Goal: Task Accomplishment & Management: Manage account settings

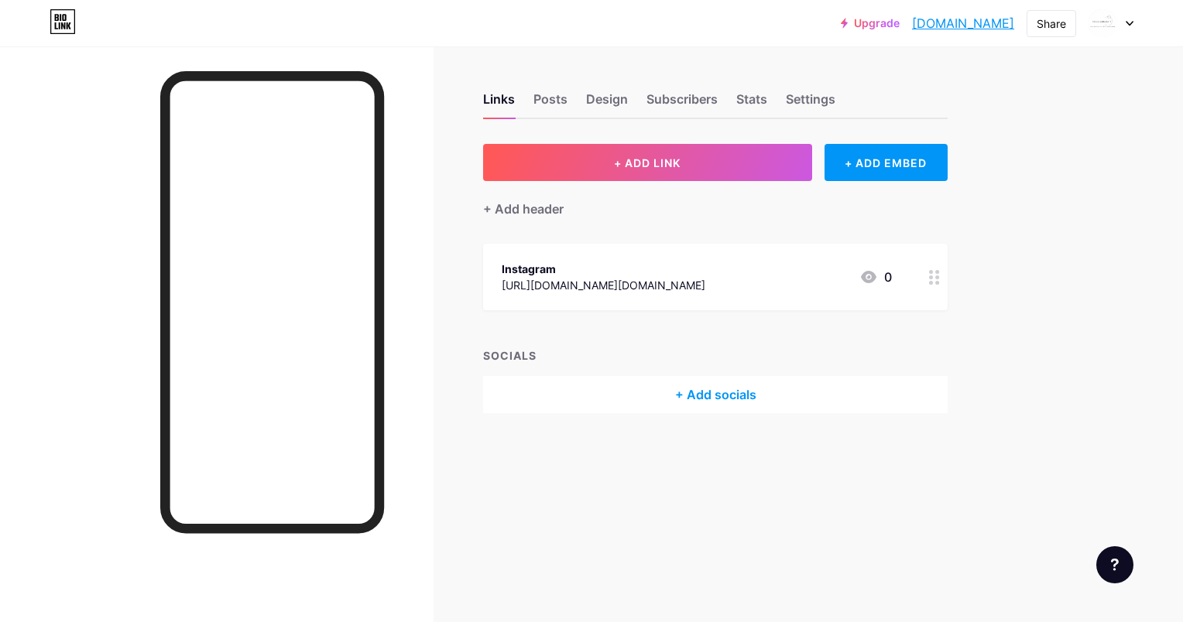
click at [603, 182] on div "+ Add header" at bounding box center [715, 200] width 464 height 38
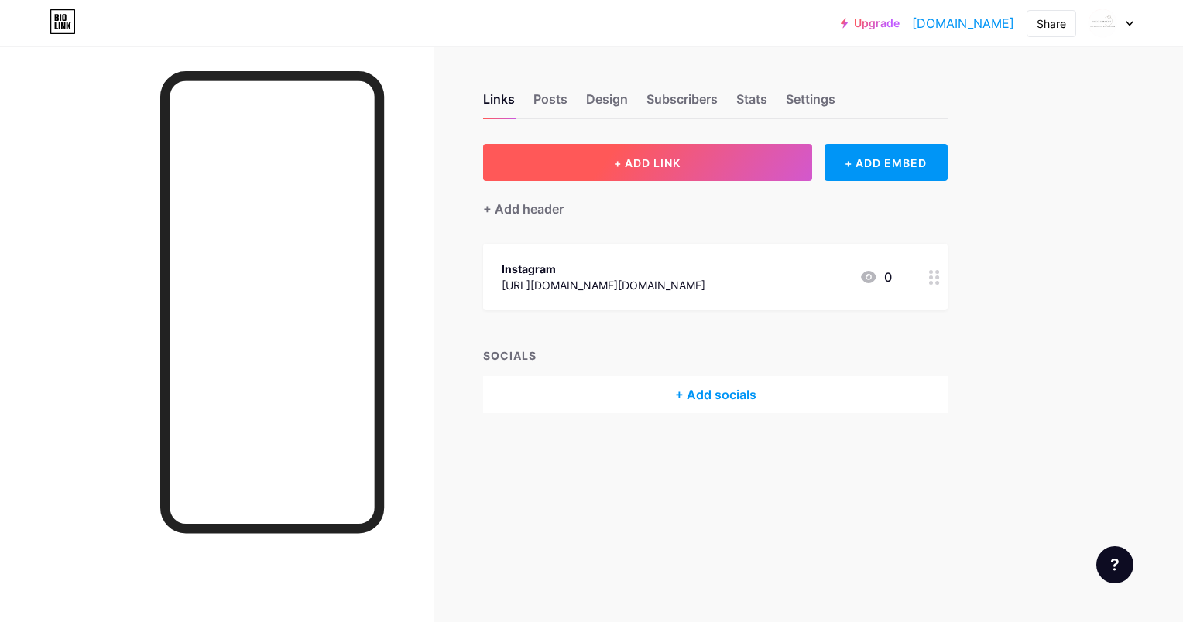
click at [618, 170] on button "+ ADD LINK" at bounding box center [647, 162] width 329 height 37
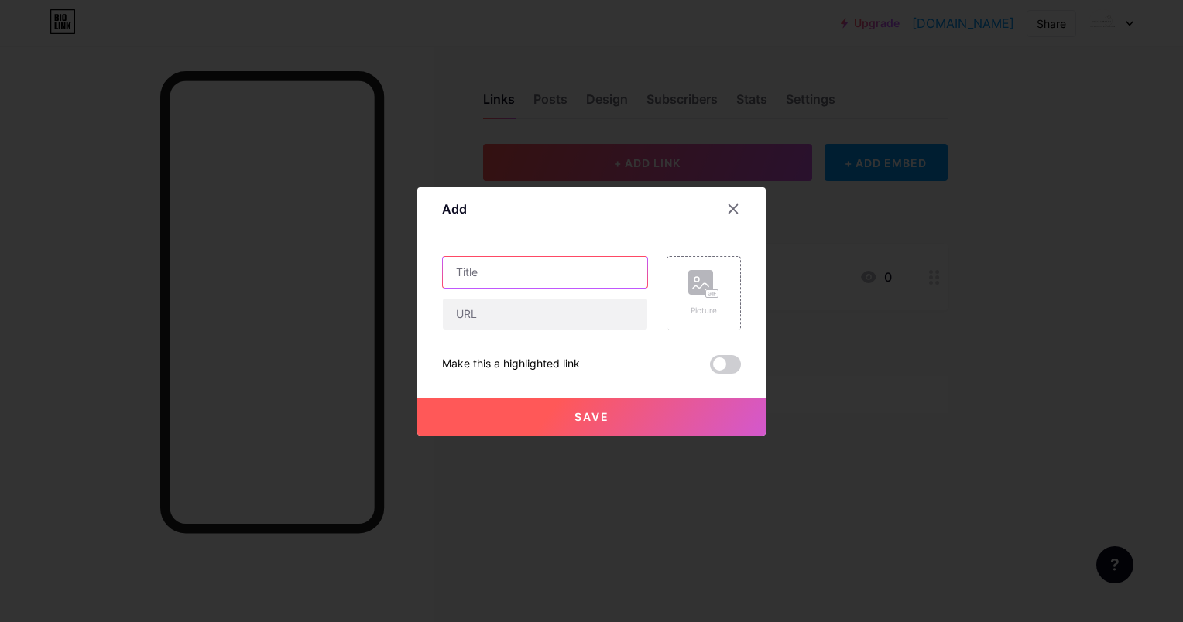
drag, startPoint x: 563, startPoint y: 272, endPoint x: 558, endPoint y: 286, distance: 15.7
click at [563, 272] on input "text" at bounding box center [545, 272] width 204 height 31
type input "Site internet"
click at [552, 301] on input "text" at bounding box center [545, 314] width 204 height 31
paste input "[URL][DOMAIN_NAME]"
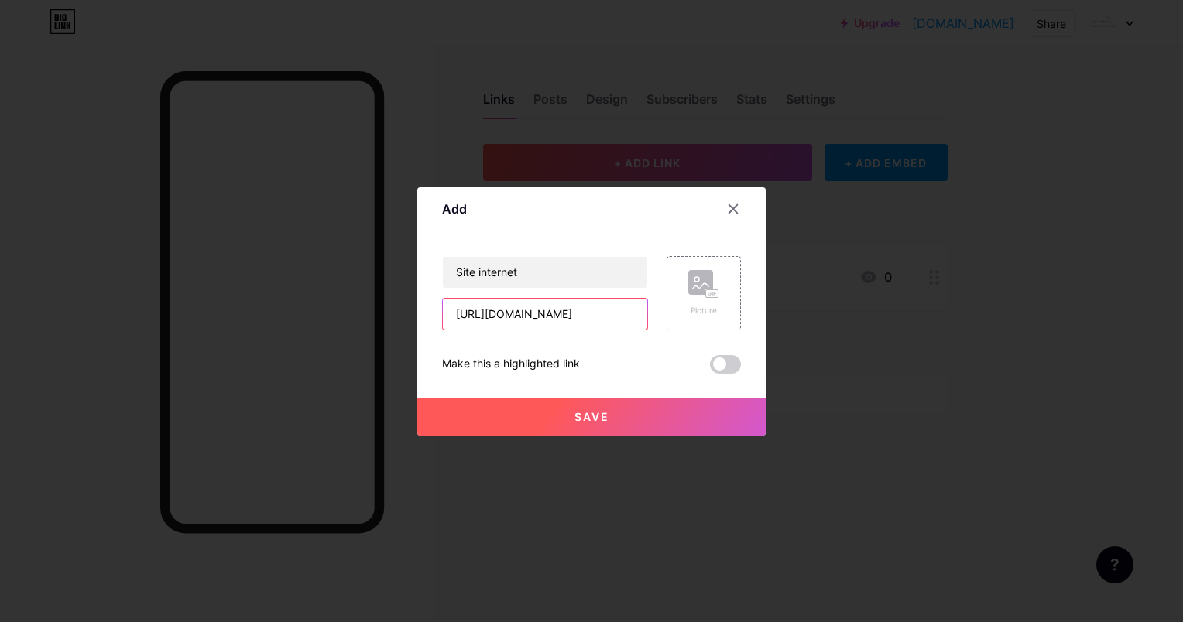
scroll to position [0, 1]
type input "[URL][DOMAIN_NAME]"
click at [641, 415] on button "Save" at bounding box center [591, 417] width 348 height 37
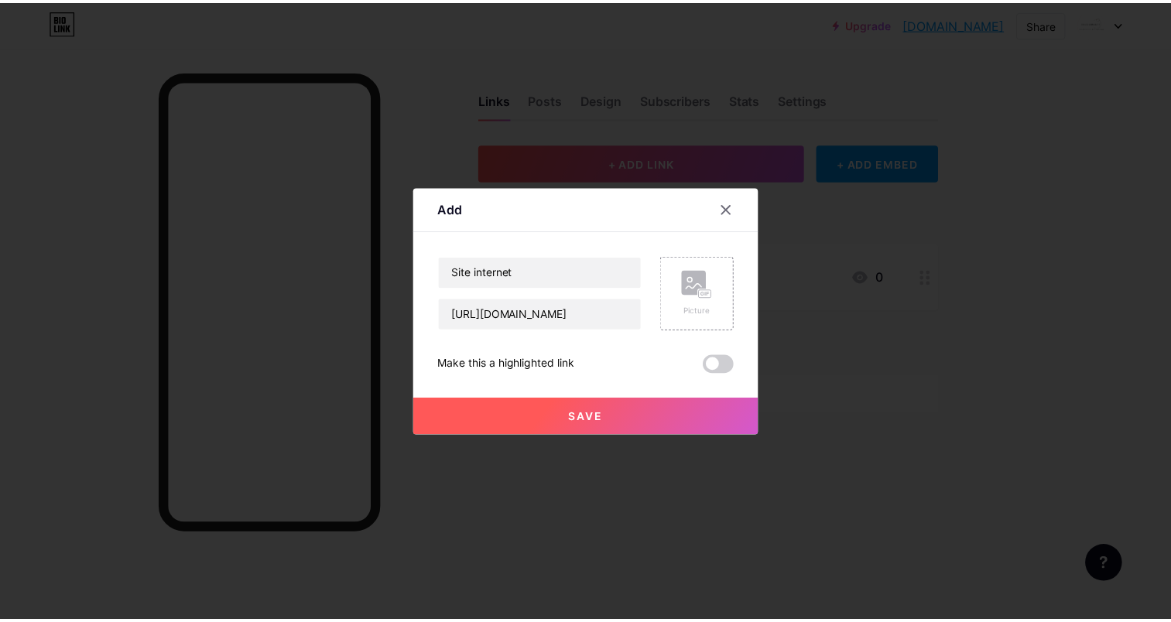
scroll to position [0, 0]
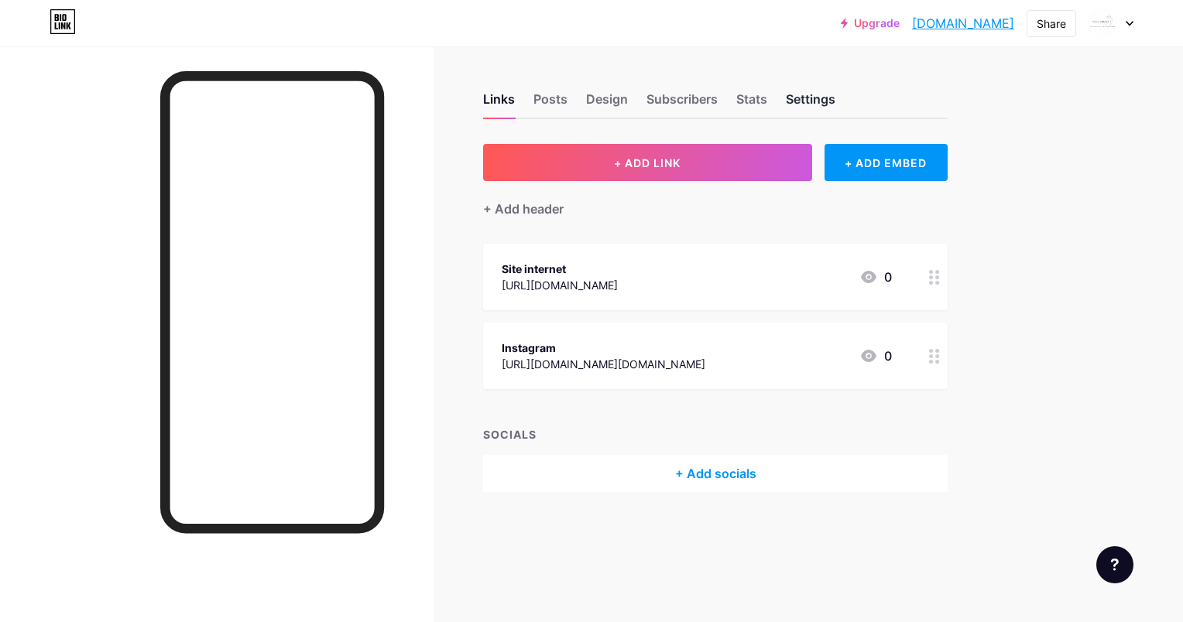
click at [822, 93] on div "Settings" at bounding box center [811, 104] width 50 height 28
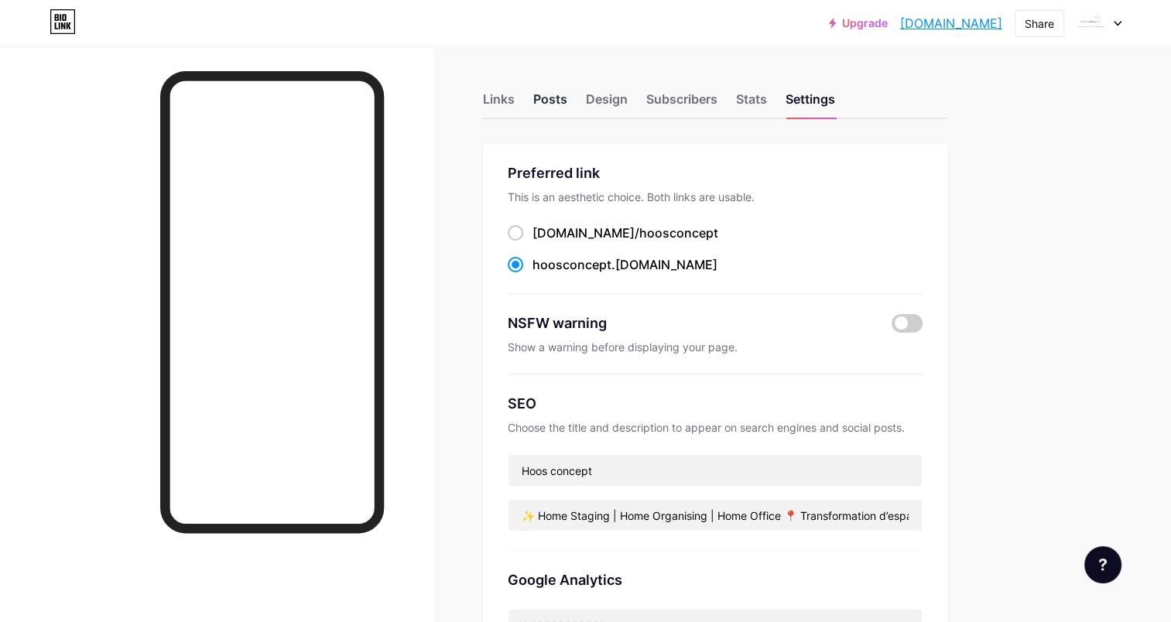
click at [557, 96] on div "Posts" at bounding box center [550, 104] width 34 height 28
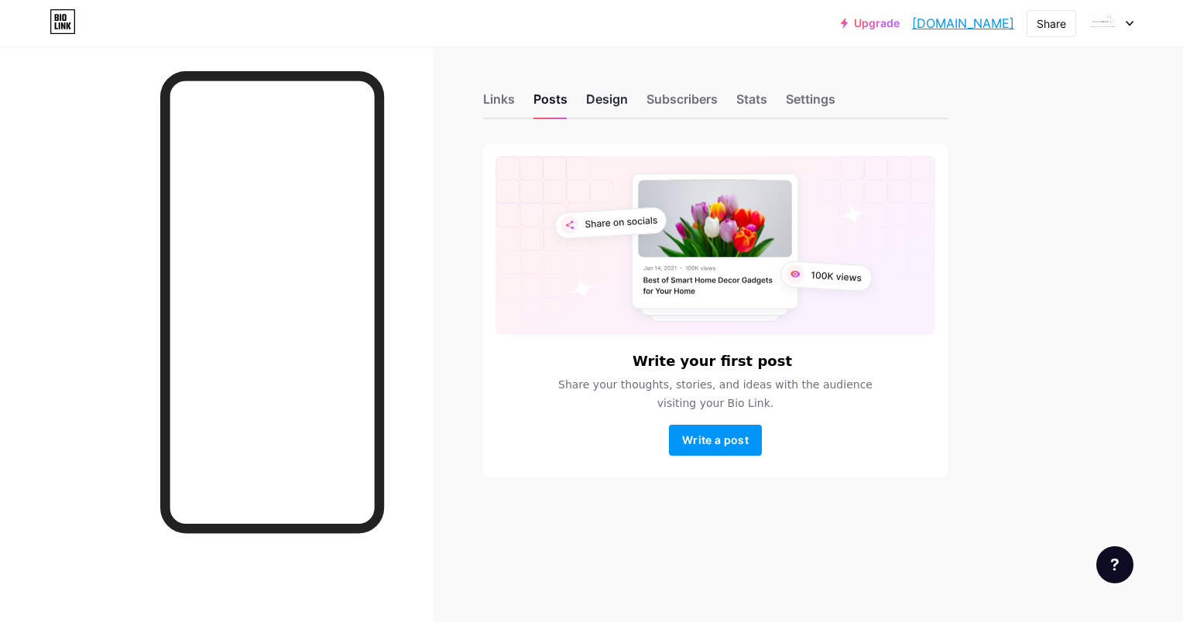
click at [598, 102] on div "Design" at bounding box center [607, 104] width 42 height 28
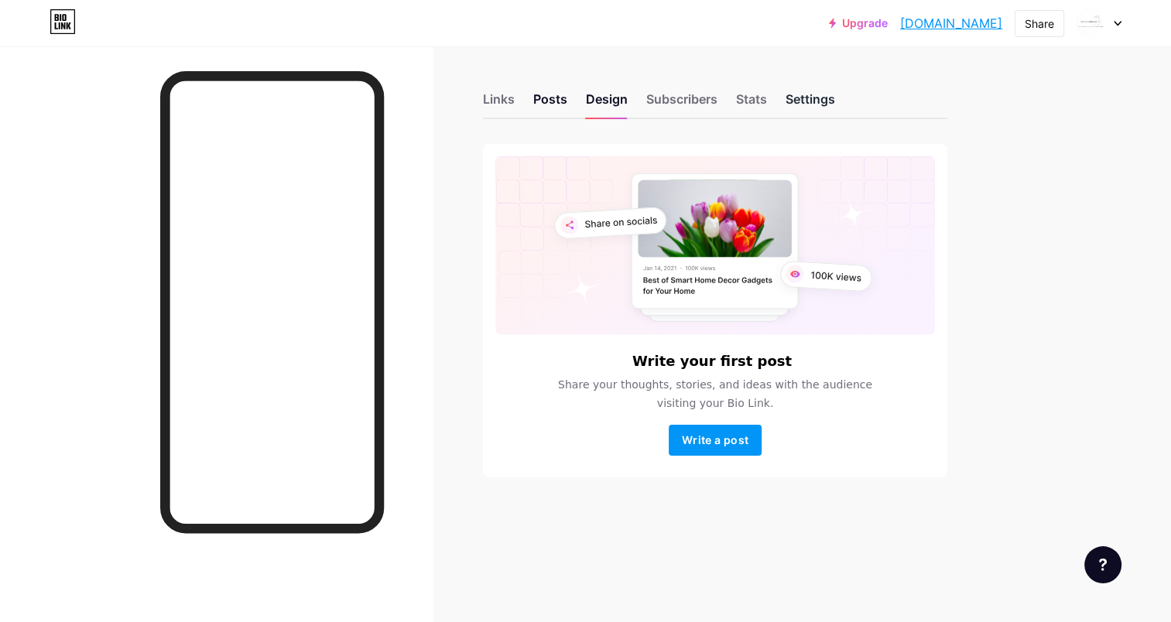
click at [814, 101] on div "Settings" at bounding box center [811, 104] width 50 height 28
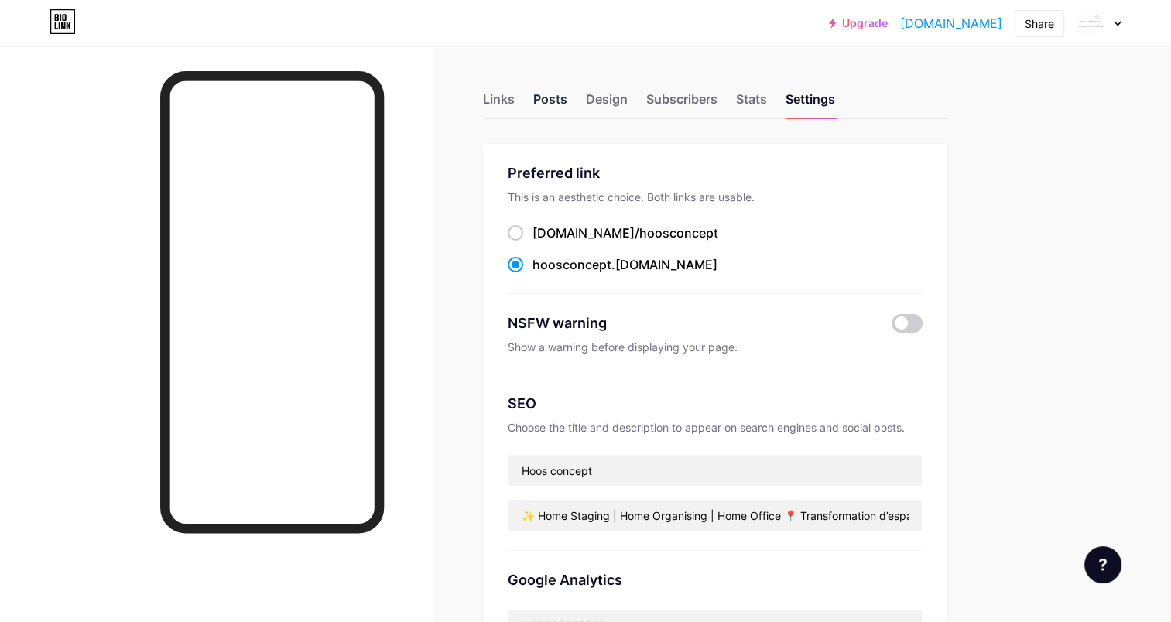
click at [557, 100] on div "Posts" at bounding box center [550, 104] width 34 height 28
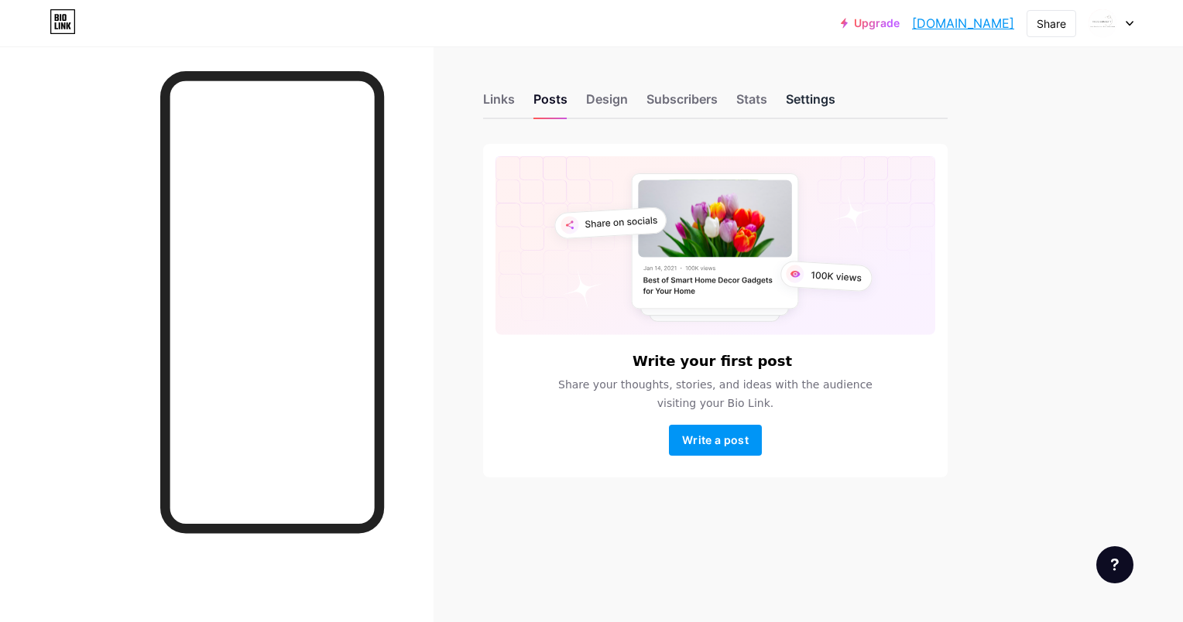
click at [827, 101] on div "Settings" at bounding box center [811, 104] width 50 height 28
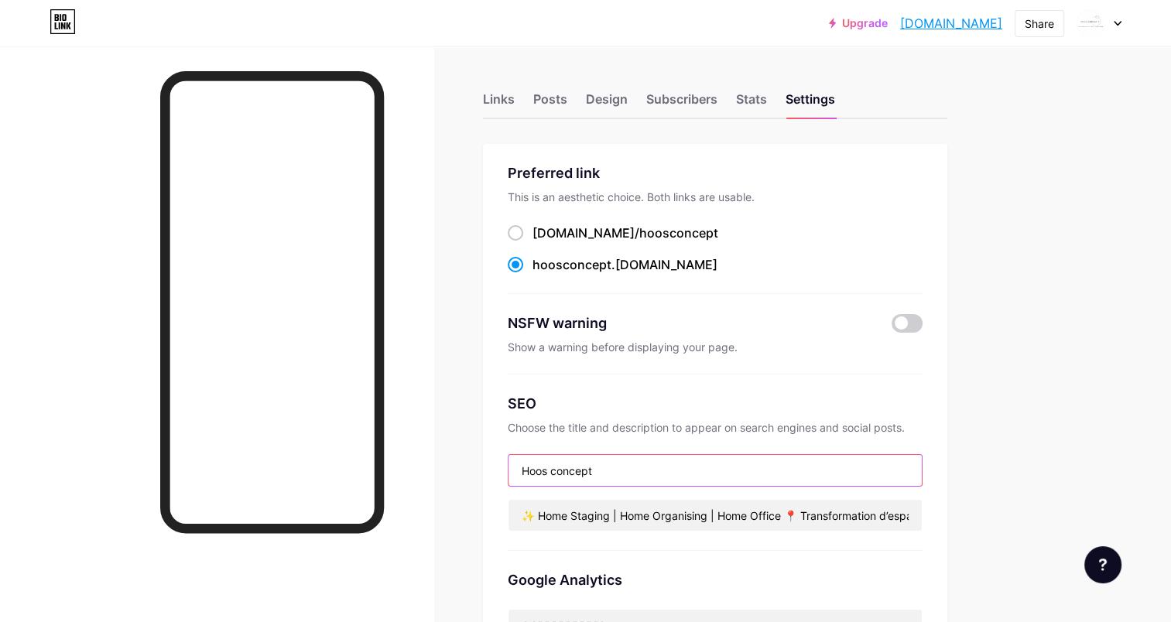
click at [581, 464] on input "Hoos concept" at bounding box center [715, 470] width 413 height 31
click at [1017, 383] on div "Upgrade [DOMAIN_NAME]... [DOMAIN_NAME] Share Switch accounts HOOS CONCEPT [DOMA…" at bounding box center [585, 612] width 1171 height 1224
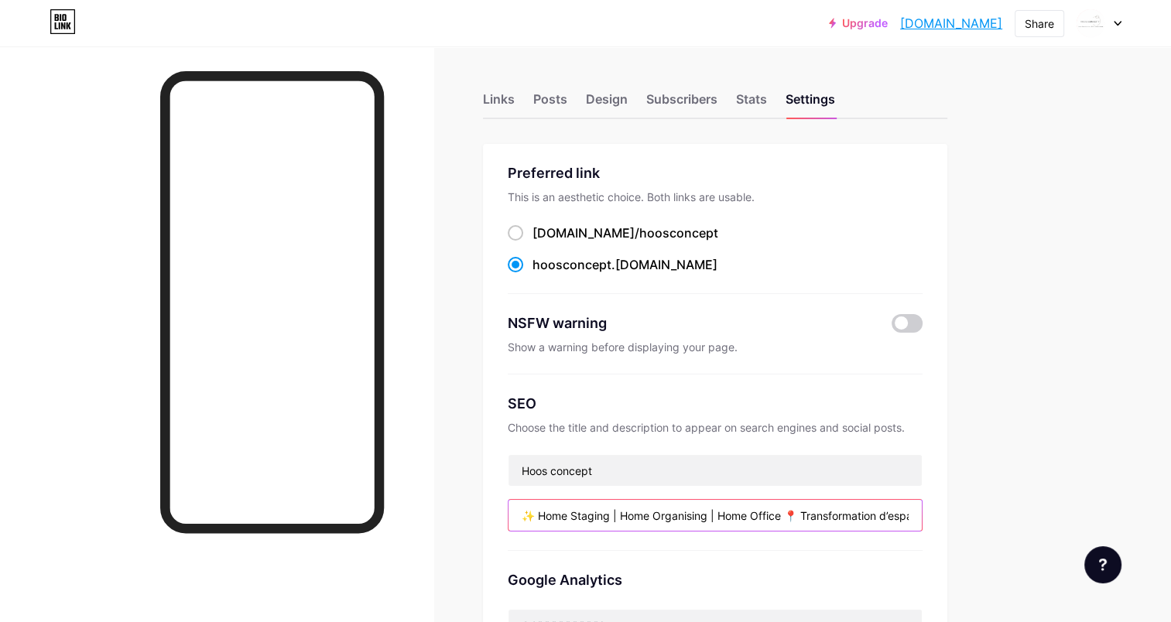
drag, startPoint x: 526, startPoint y: 516, endPoint x: 800, endPoint y: 505, distance: 275.0
click at [800, 505] on input "✨ Home Staging | Home Organising | Home Office 📍 Transformation d’espaces & opt…" at bounding box center [715, 515] width 413 height 31
type input "Professionnelle de l'organisation Transformation d’espaces & optimisation du ra…"
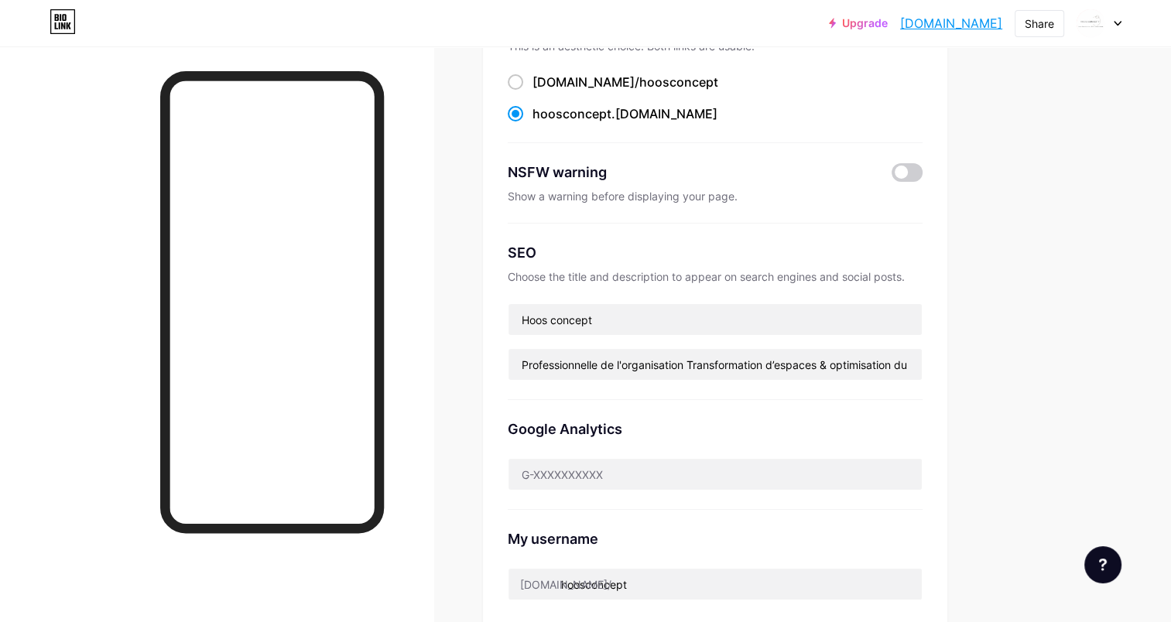
scroll to position [155, 0]
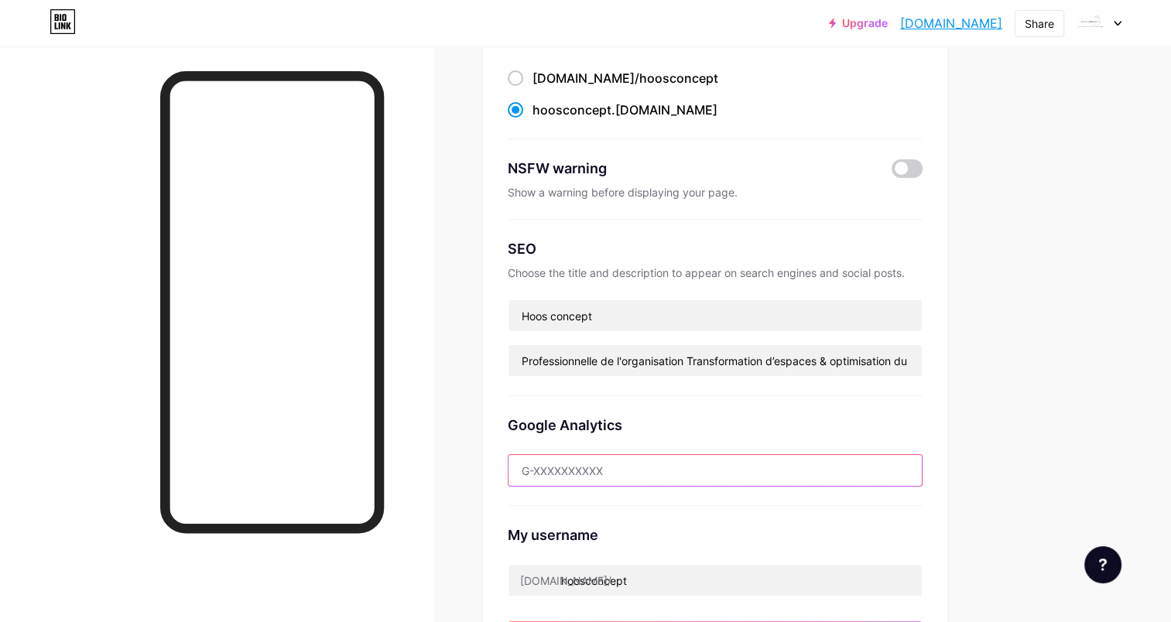
click at [656, 474] on input "text" at bounding box center [715, 470] width 413 height 31
click at [1104, 375] on div "Upgrade [DOMAIN_NAME]... [DOMAIN_NAME] Share Switch accounts HOOS CONCEPT [DOMA…" at bounding box center [585, 484] width 1171 height 1279
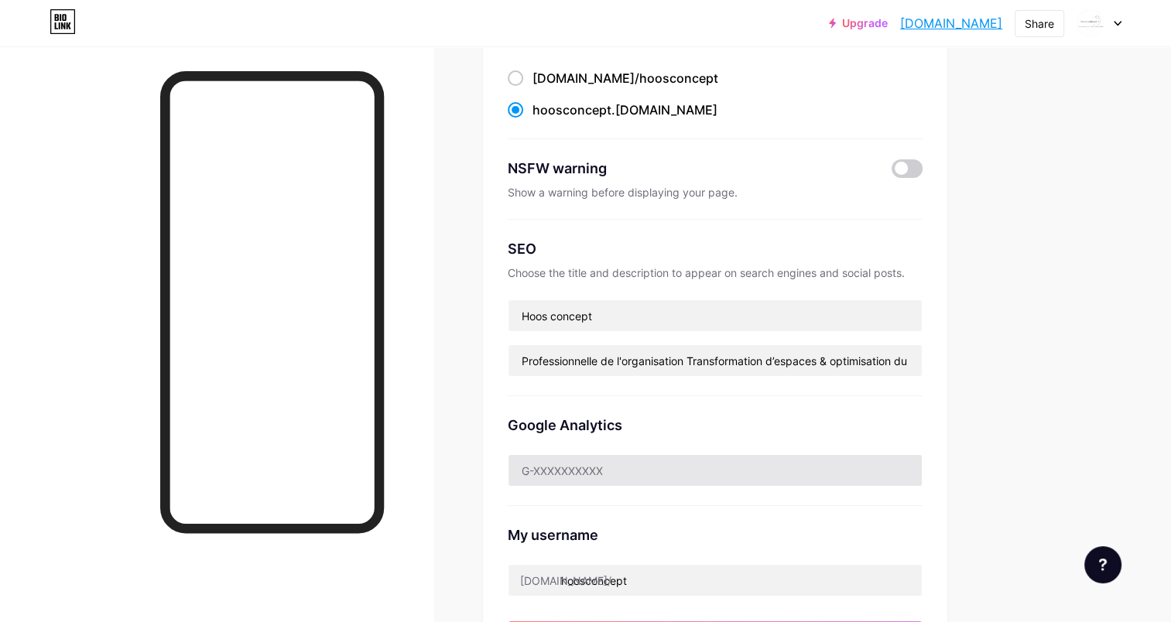
scroll to position [310, 0]
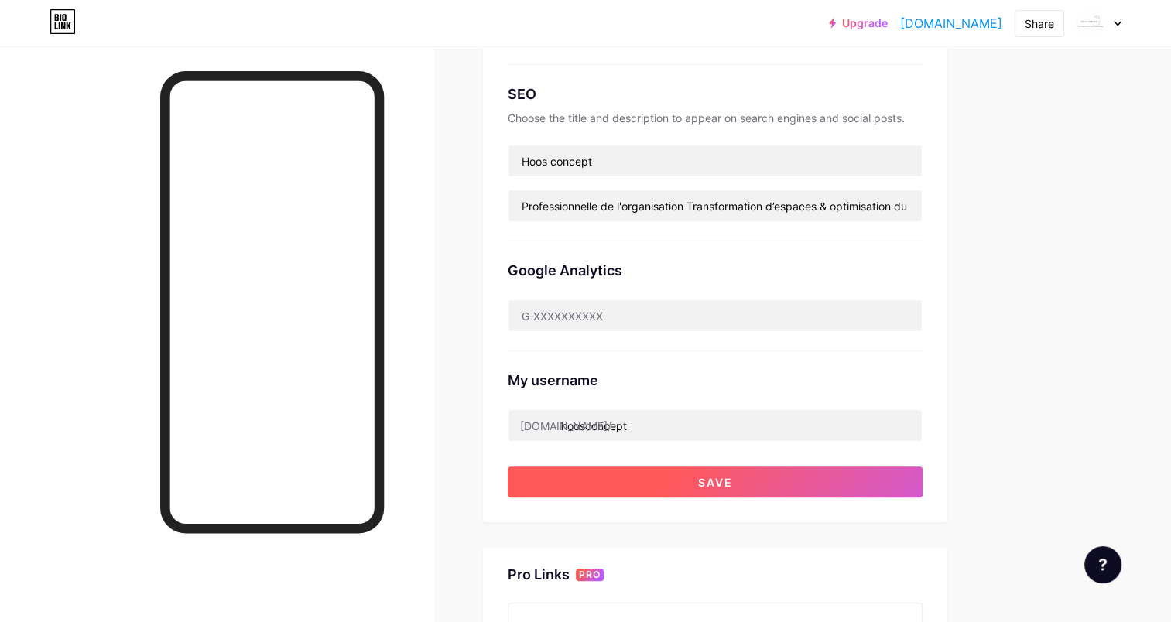
click at [700, 468] on button "Save" at bounding box center [715, 482] width 415 height 31
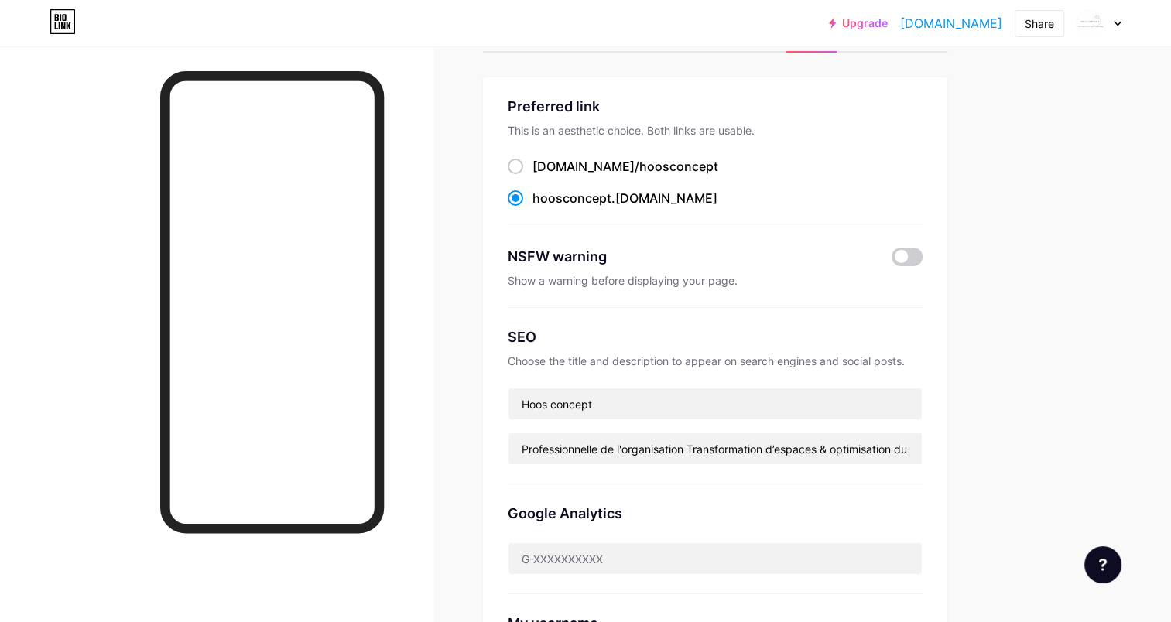
scroll to position [0, 0]
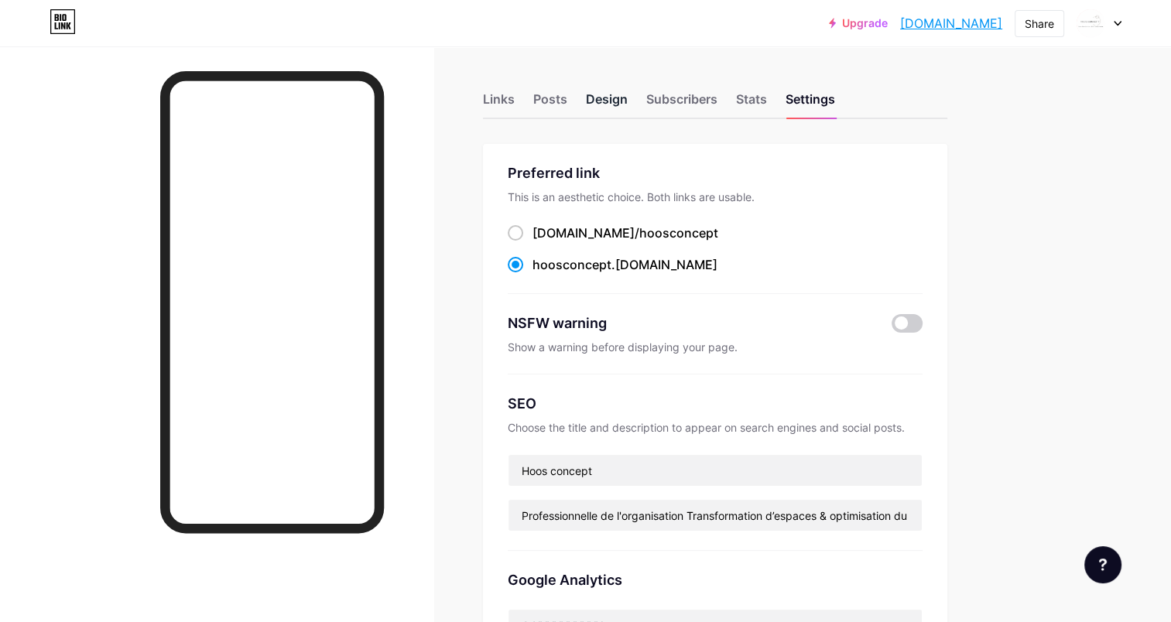
click at [610, 96] on div "Design" at bounding box center [607, 104] width 42 height 28
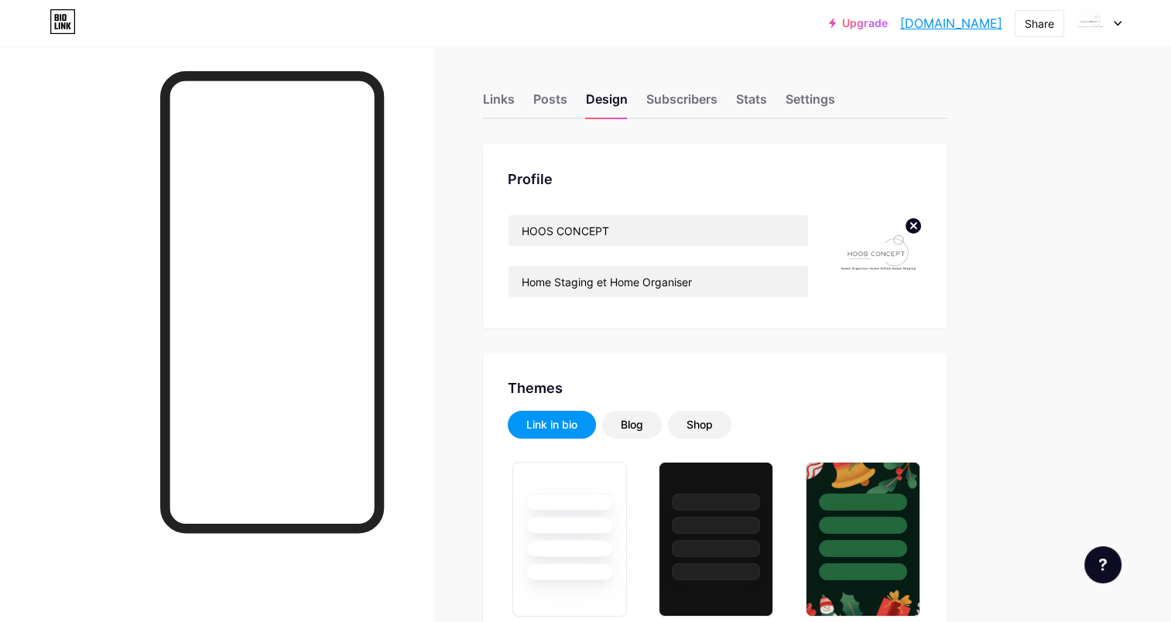
click at [911, 223] on icon at bounding box center [913, 225] width 5 height 5
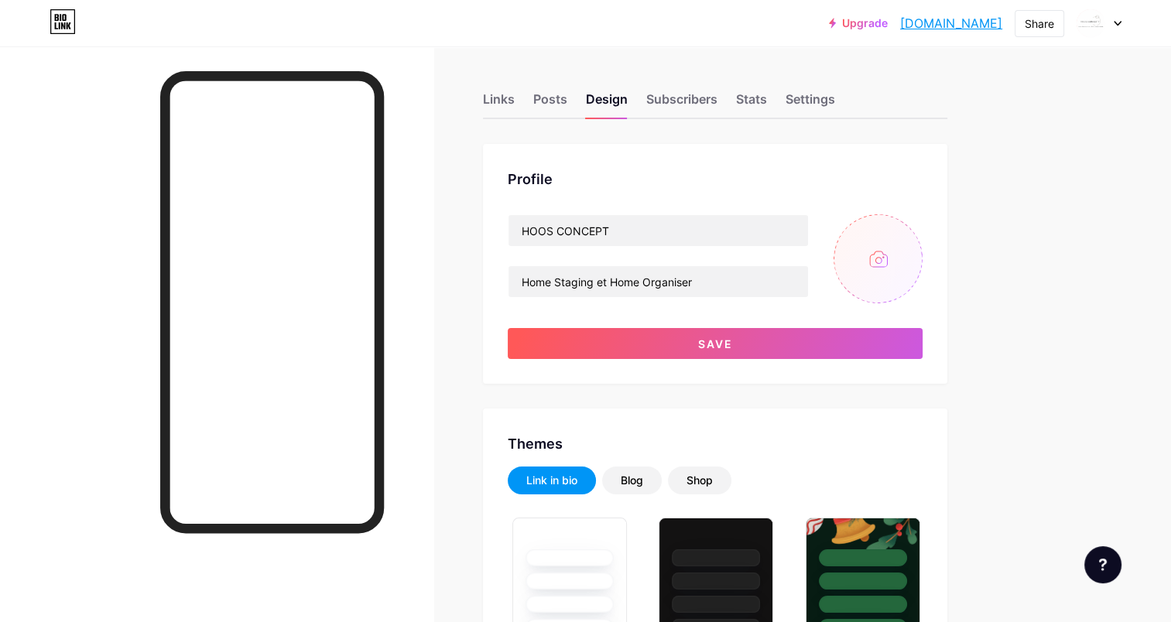
click at [866, 251] on input "file" at bounding box center [878, 258] width 89 height 89
type input "C:\fakepath\2.png"
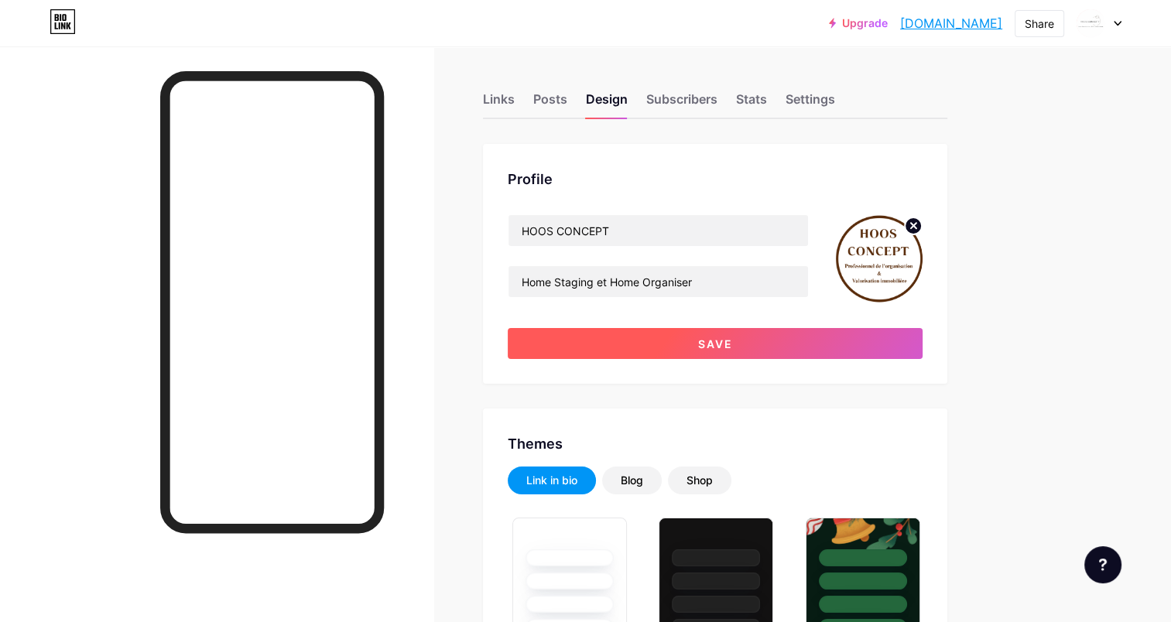
click at [653, 342] on button "Save" at bounding box center [715, 343] width 415 height 31
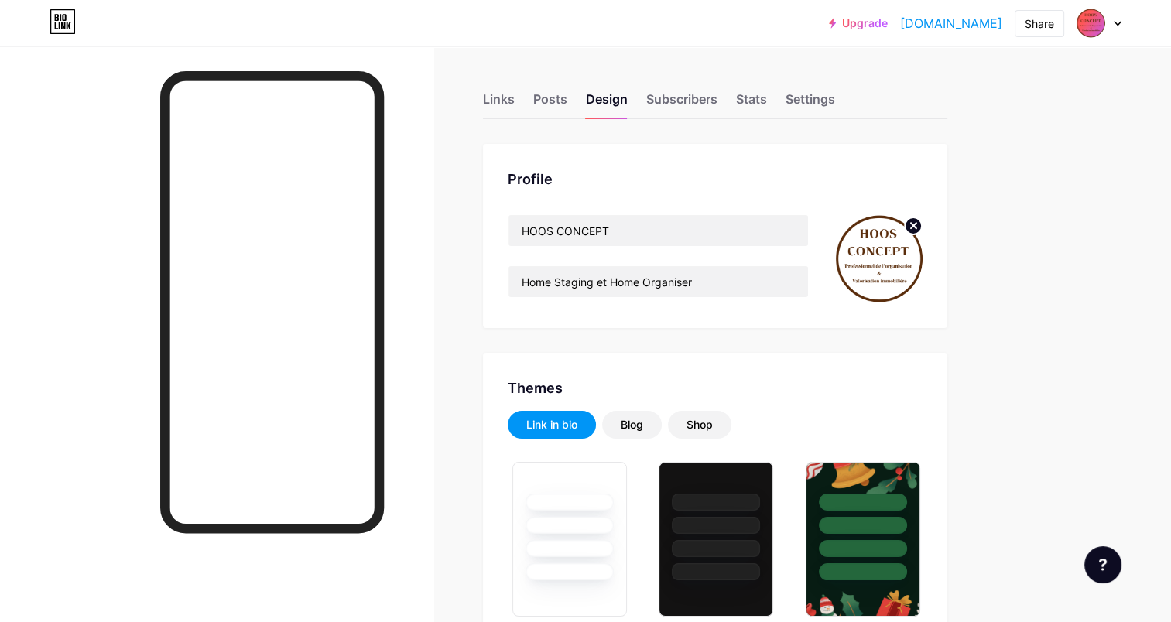
click at [1106, 19] on div at bounding box center [1099, 23] width 45 height 28
